Goal: Task Accomplishment & Management: Complete application form

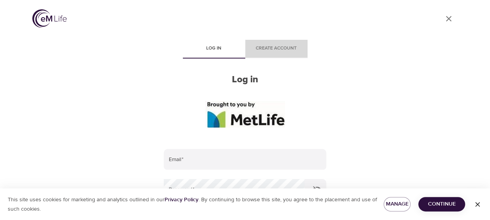
click at [276, 49] on span "Create account" at bounding box center [276, 48] width 53 height 8
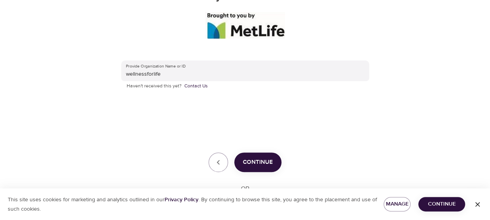
scroll to position [84, 0]
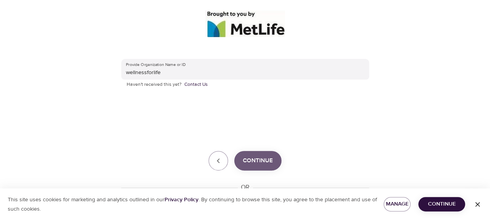
click at [266, 161] on span "Continue" at bounding box center [258, 161] width 30 height 10
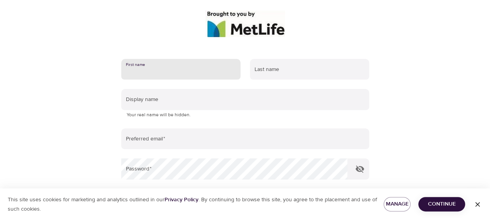
click at [138, 66] on input "text" at bounding box center [180, 69] width 119 height 21
type input "j"
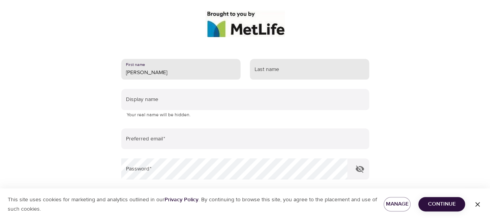
type input "[PERSON_NAME]"
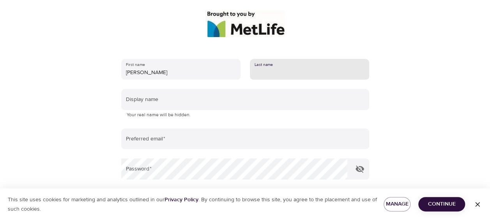
click at [267, 65] on input "text" at bounding box center [309, 69] width 119 height 21
type input "a"
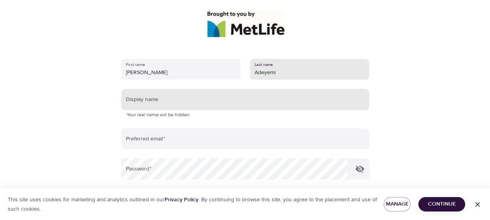
type input "Adeyemi"
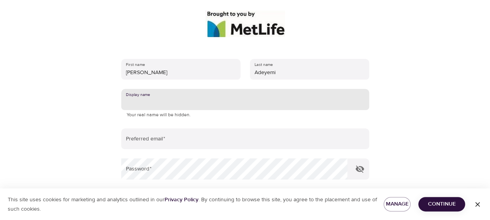
click at [216, 105] on input "text" at bounding box center [245, 99] width 248 height 21
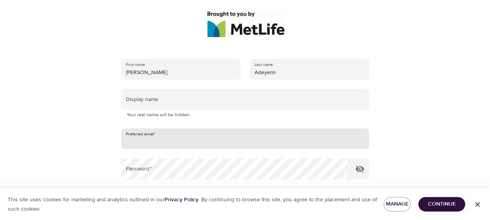
click at [207, 133] on input "email" at bounding box center [245, 138] width 248 height 21
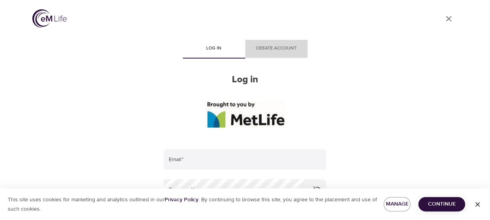
click at [272, 50] on span "Create account" at bounding box center [276, 48] width 53 height 8
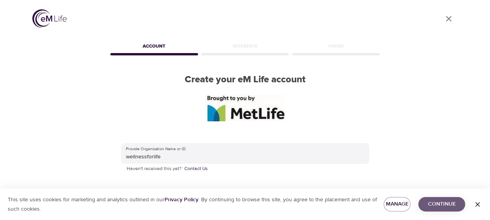
click at [449, 204] on span "Continue" at bounding box center [442, 204] width 34 height 10
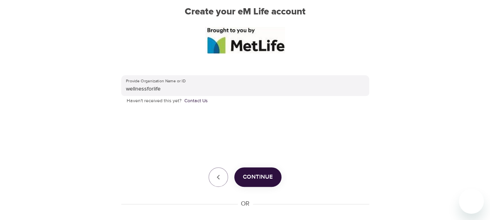
scroll to position [77, 0]
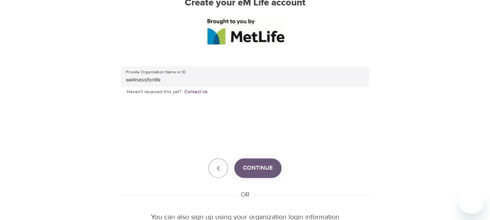
click at [268, 166] on span "Continue" at bounding box center [258, 168] width 30 height 10
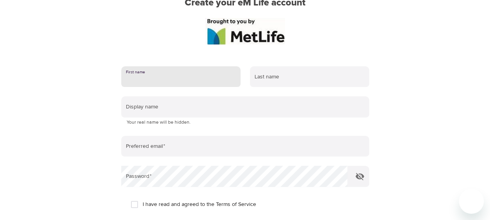
click at [147, 79] on input "text" at bounding box center [180, 76] width 119 height 21
type input "[PERSON_NAME]"
type input "Adeyemi"
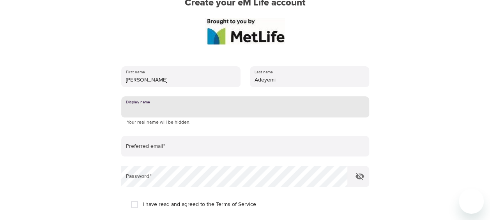
click at [166, 104] on input "text" at bounding box center [245, 106] width 248 height 21
type input "j"
type input "J"
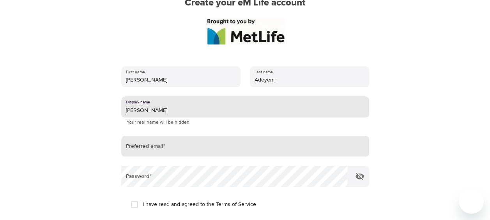
type input "[PERSON_NAME]"
click at [168, 147] on input "email" at bounding box center [245, 146] width 248 height 21
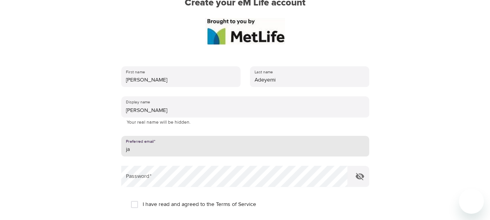
type input "j"
type input "[EMAIL_ADDRESS][DOMAIN_NAME]"
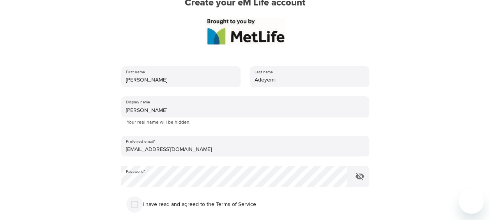
click at [136, 205] on input "I have read and agreed to the Terms of Service" at bounding box center [134, 204] width 16 height 16
checkbox input "true"
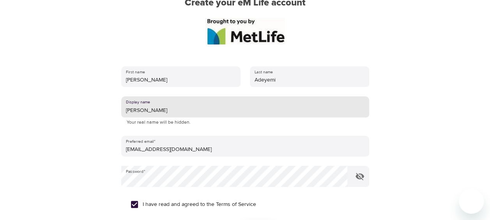
click at [165, 108] on input "[PERSON_NAME]" at bounding box center [245, 106] width 248 height 21
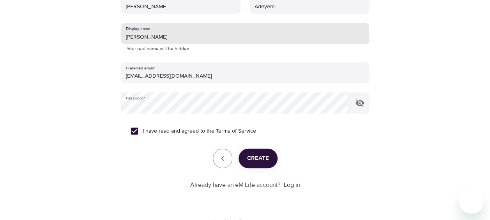
scroll to position [150, 0]
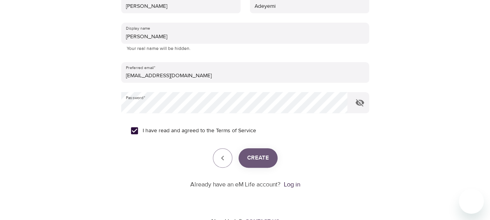
click at [262, 158] on span "Create" at bounding box center [258, 158] width 22 height 10
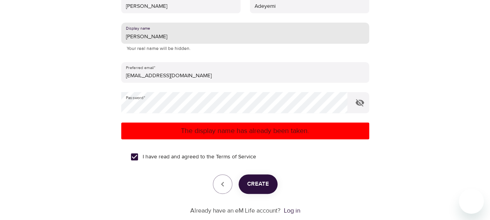
click at [147, 36] on input "[PERSON_NAME]" at bounding box center [245, 33] width 248 height 21
type input "Lynn0214"
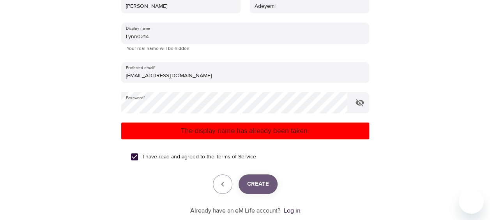
click at [266, 184] on span "Create" at bounding box center [258, 184] width 22 height 10
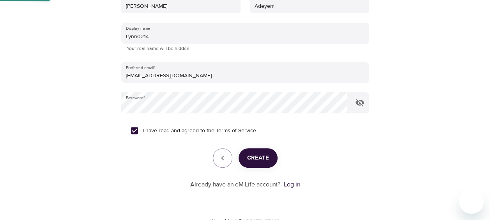
scroll to position [111, 0]
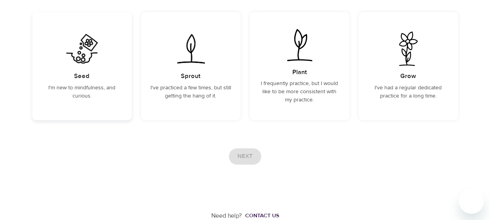
click at [102, 91] on p "I'm new to mindfulness, and curious." at bounding box center [82, 92] width 81 height 16
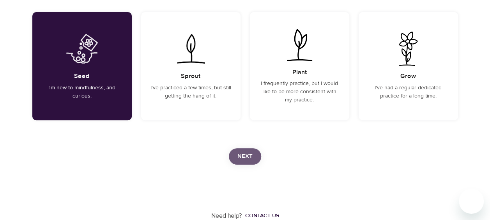
click at [250, 155] on span "Next" at bounding box center [244, 156] width 15 height 10
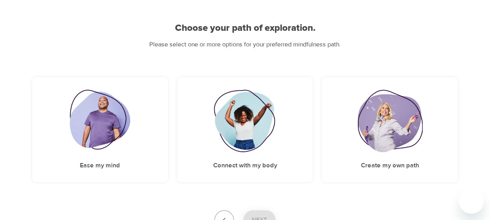
scroll to position [123, 0]
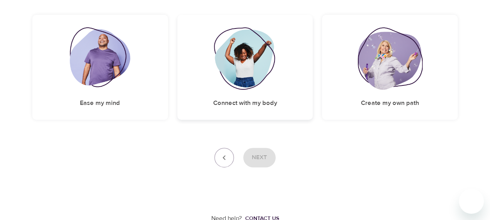
click at [253, 105] on h5 "Connect with my body" at bounding box center [245, 103] width 64 height 8
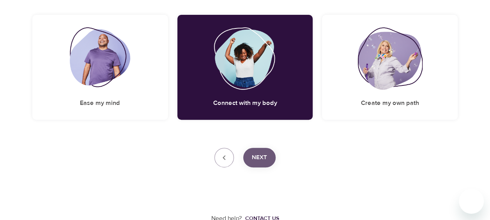
click at [270, 151] on button "Next" at bounding box center [259, 157] width 32 height 19
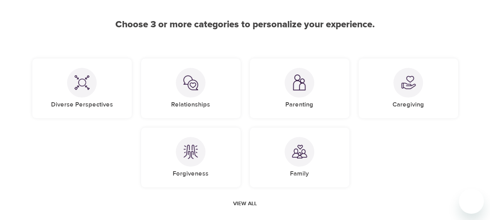
scroll to position [61, 0]
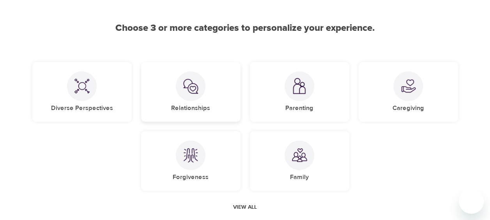
click at [218, 108] on div "Relationships" at bounding box center [190, 92] width 99 height 60
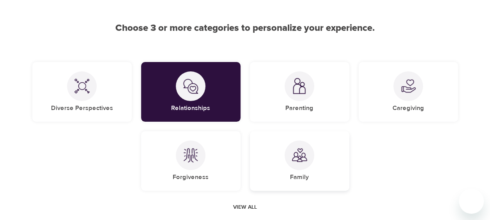
click at [322, 155] on div "Family" at bounding box center [299, 161] width 99 height 60
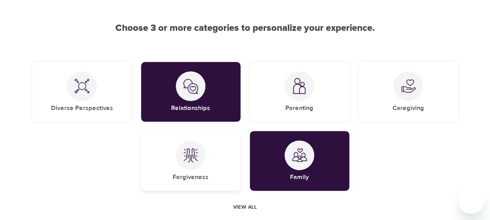
click at [225, 175] on div "Forgiveness" at bounding box center [190, 161] width 99 height 60
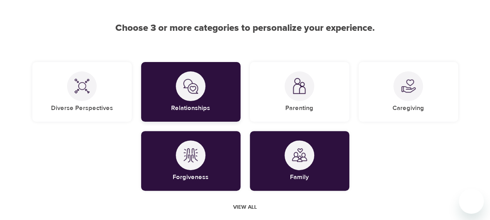
click at [228, 108] on div "Relationships" at bounding box center [190, 92] width 99 height 60
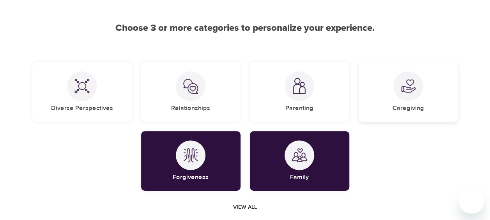
click at [388, 104] on div "Caregiving" at bounding box center [408, 92] width 99 height 60
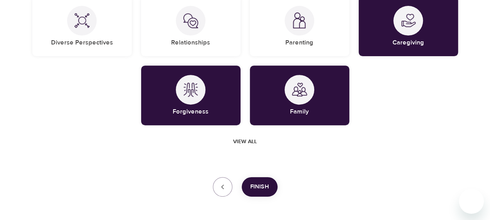
scroll to position [127, 0]
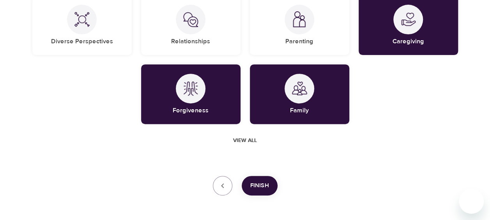
click at [259, 189] on span "Finish" at bounding box center [259, 185] width 19 height 10
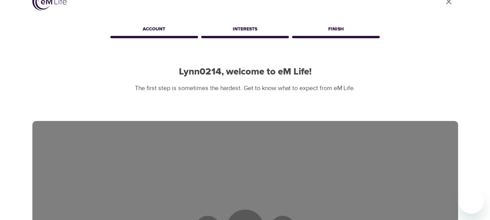
scroll to position [0, 0]
